Goal: Information Seeking & Learning: Learn about a topic

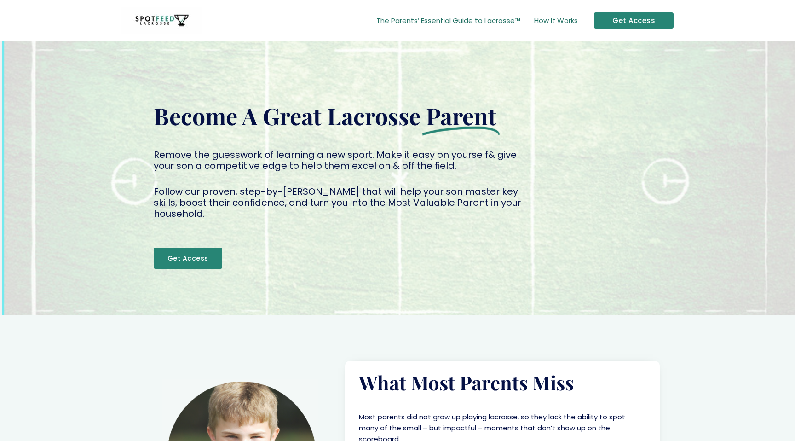
click at [613, 61] on div at bounding box center [397, 178] width 795 height 274
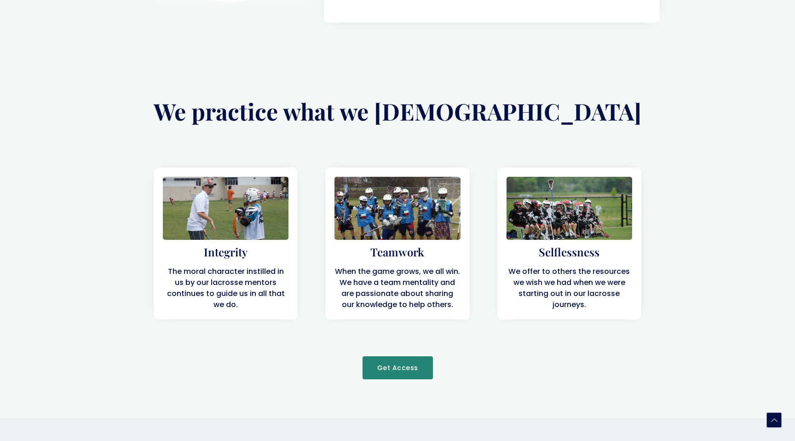
scroll to position [1667, 0]
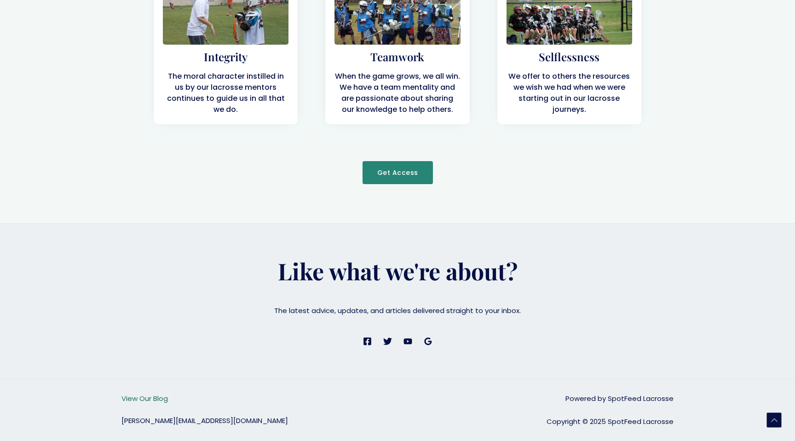
click at [138, 397] on link "View Our Blog" at bounding box center [144, 398] width 46 height 10
